Goal: Information Seeking & Learning: Learn about a topic

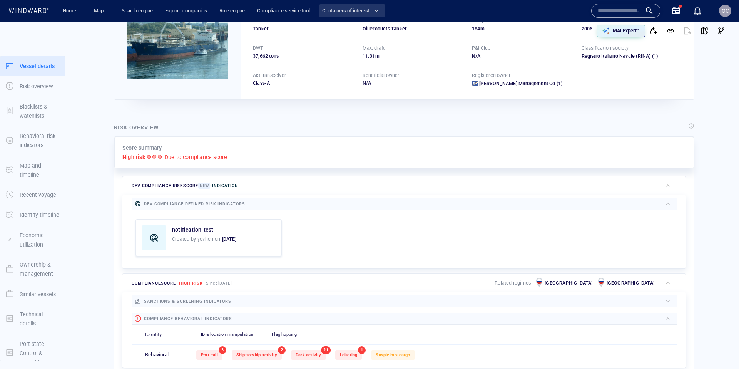
scroll to position [12, 0]
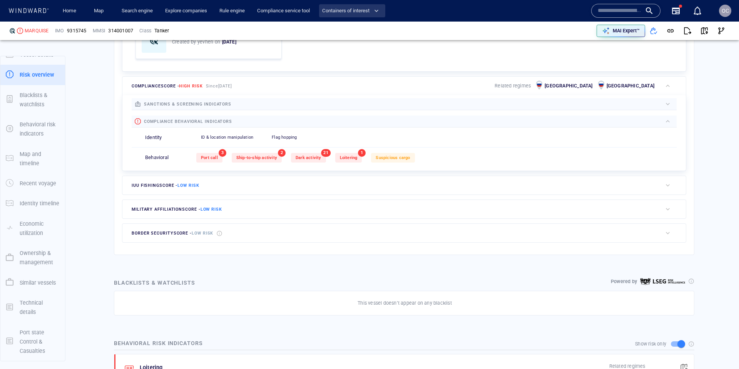
scroll to position [254, 0]
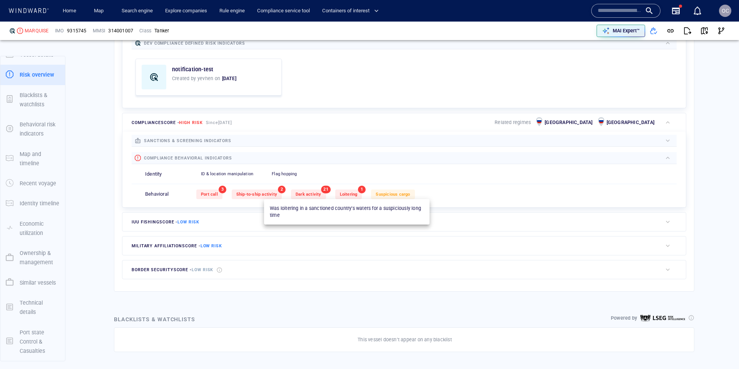
click at [335, 192] on div "Loitering" at bounding box center [348, 194] width 27 height 10
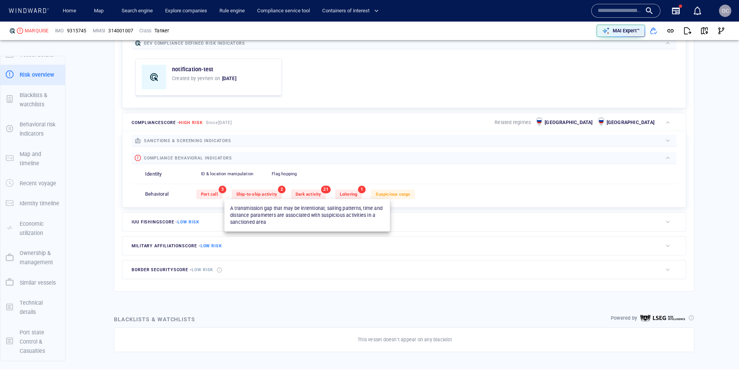
click at [318, 195] on span "Dark activity" at bounding box center [309, 194] width 26 height 5
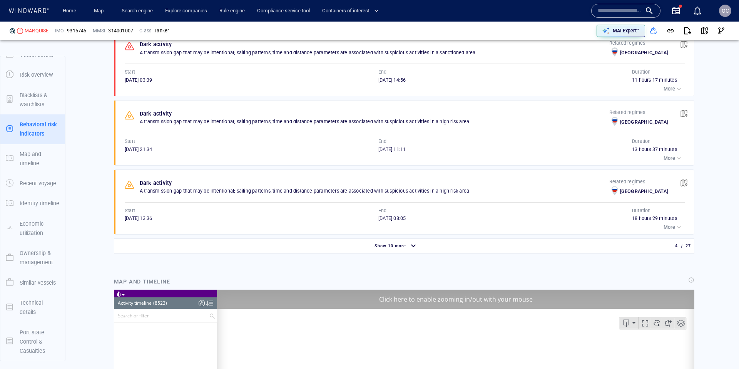
scroll to position [27409, 0]
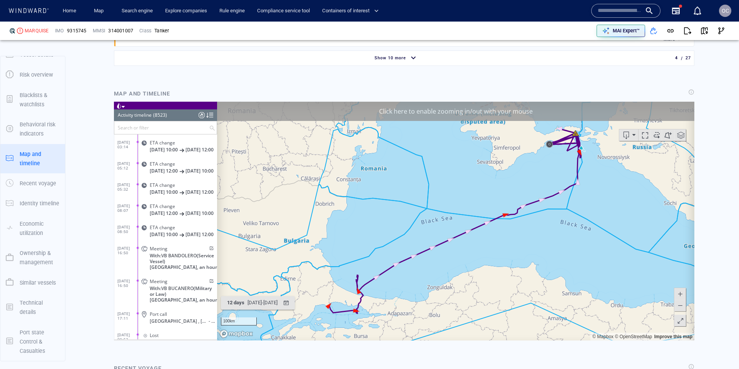
scroll to position [882, 0]
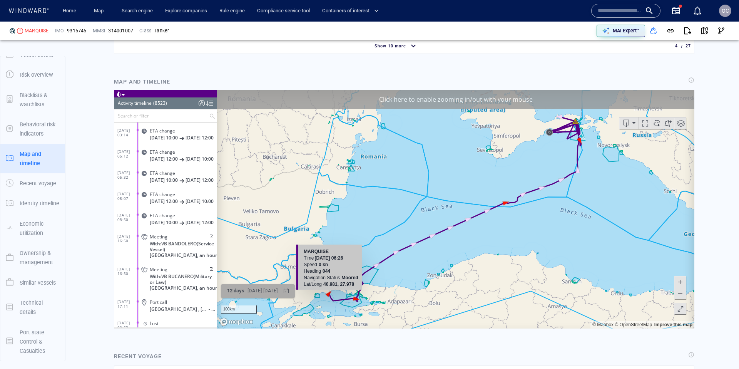
click at [292, 289] on div "button" at bounding box center [286, 290] width 11 height 11
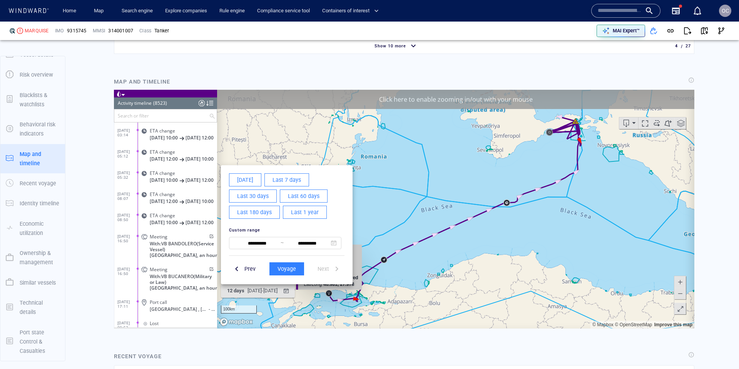
click at [257, 215] on span "Last 180 days" at bounding box center [254, 212] width 35 height 10
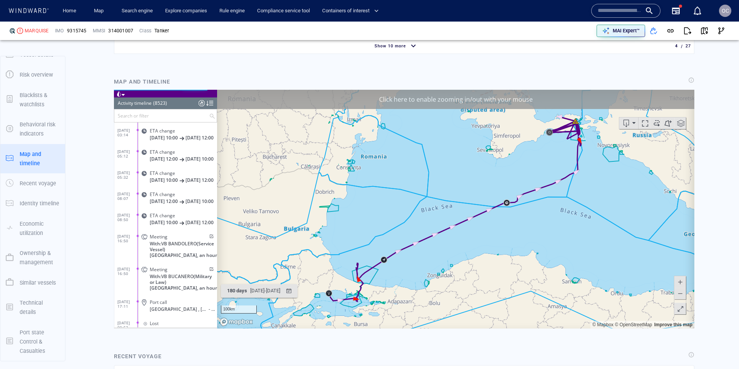
click at [459, 98] on div "Click here to enable zooming in/out with your mouse" at bounding box center [455, 98] width 477 height 19
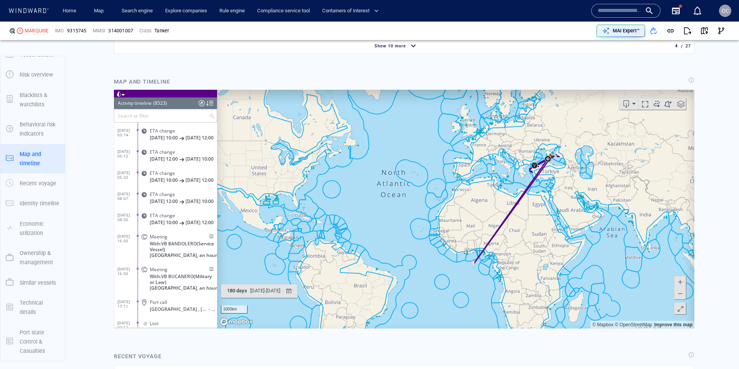
drag, startPoint x: 536, startPoint y: 192, endPoint x: 385, endPoint y: 237, distance: 156.9
click at [386, 237] on canvas "Map" at bounding box center [455, 208] width 477 height 239
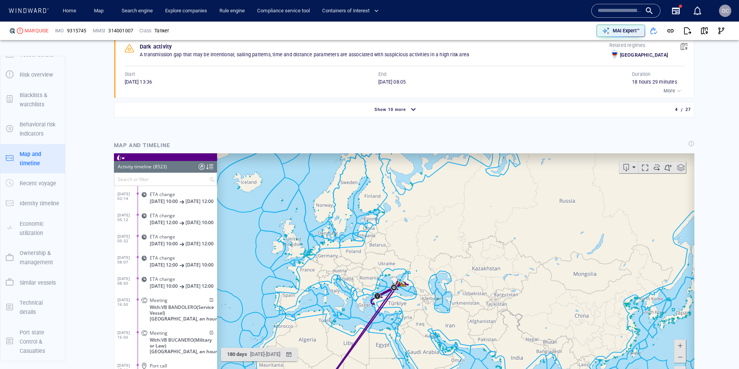
scroll to position [812, 0]
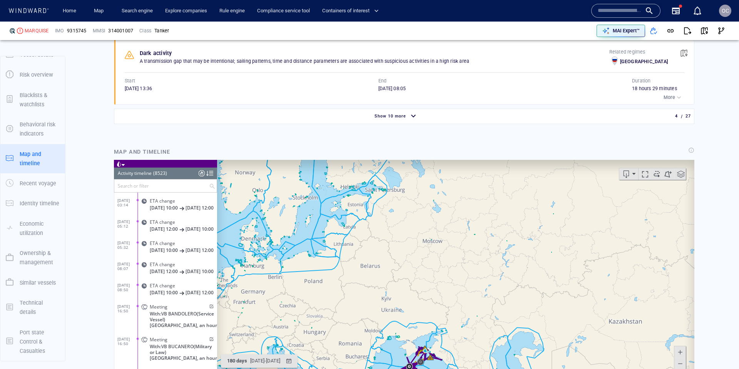
drag, startPoint x: 383, startPoint y: 199, endPoint x: 383, endPoint y: 164, distance: 34.6
click at [383, 162] on canvas "Map" at bounding box center [455, 278] width 477 height 239
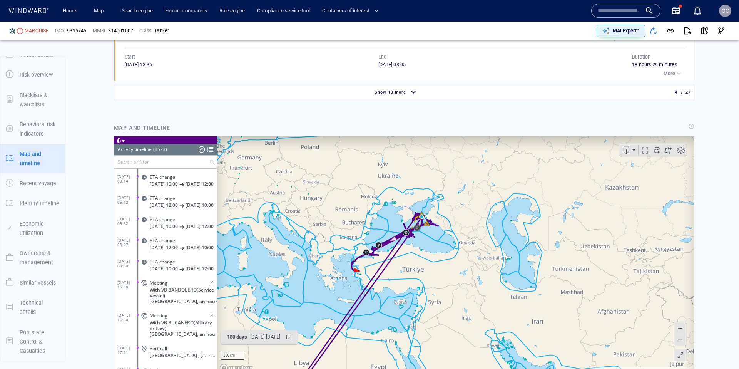
scroll to position [865, 0]
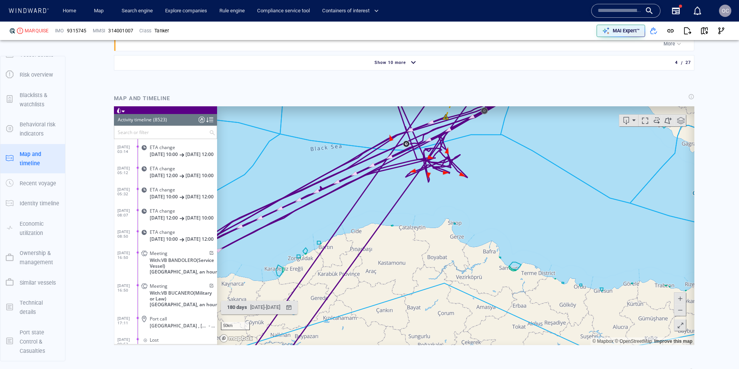
drag, startPoint x: 505, startPoint y: 192, endPoint x: 434, endPoint y: 286, distance: 117.1
click at [390, 334] on canvas "Map" at bounding box center [455, 225] width 477 height 239
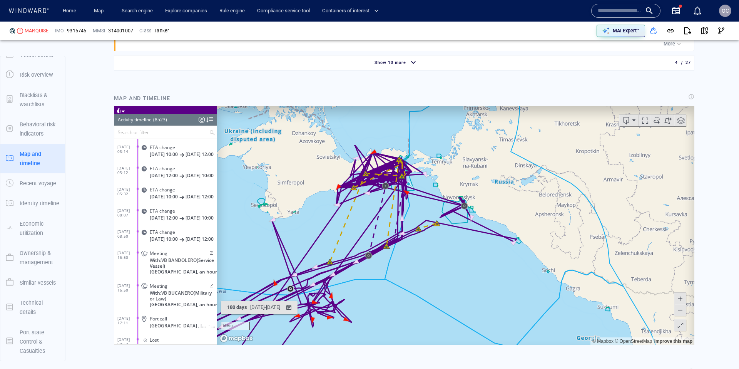
drag, startPoint x: 457, startPoint y: 279, endPoint x: 365, endPoint y: 230, distance: 103.8
click at [429, 294] on canvas "Map" at bounding box center [455, 225] width 477 height 239
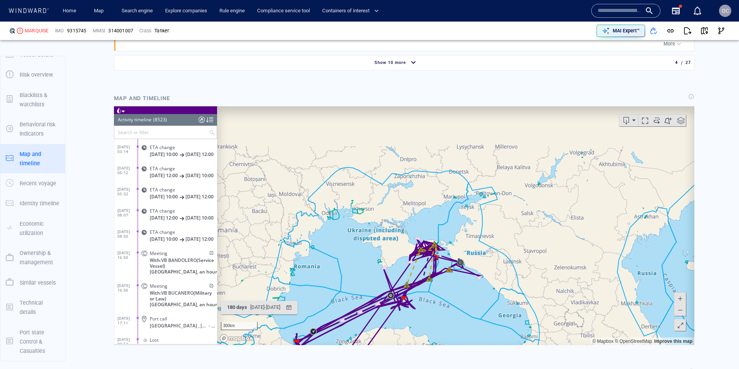
drag, startPoint x: 435, startPoint y: 303, endPoint x: 464, endPoint y: 253, distance: 57.4
click at [491, 254] on canvas "Map" at bounding box center [455, 225] width 477 height 239
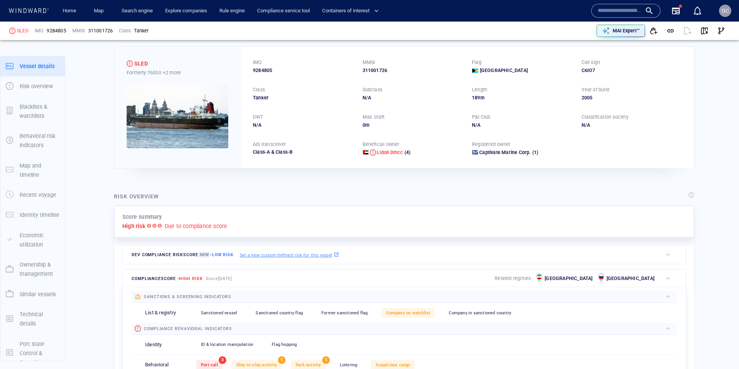
scroll to position [25, 0]
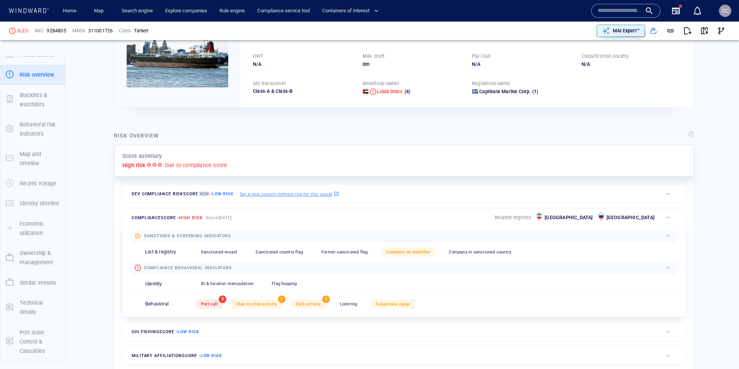
scroll to position [85, 0]
